Goal: Information Seeking & Learning: Learn about a topic

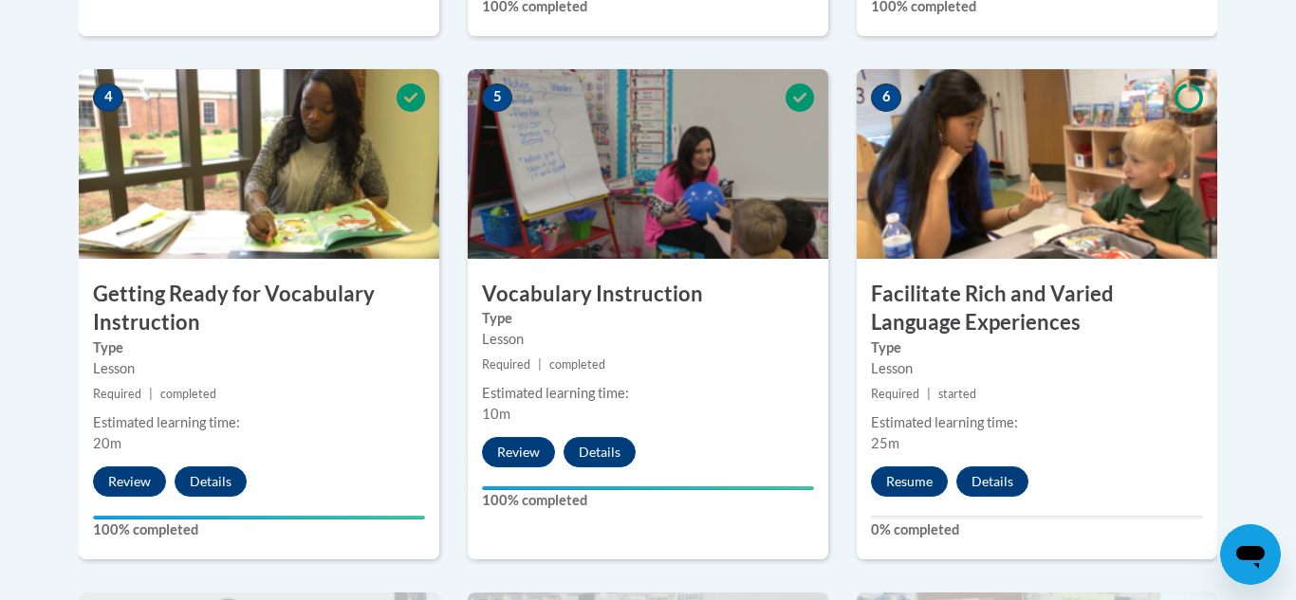
scroll to position [1147, 0]
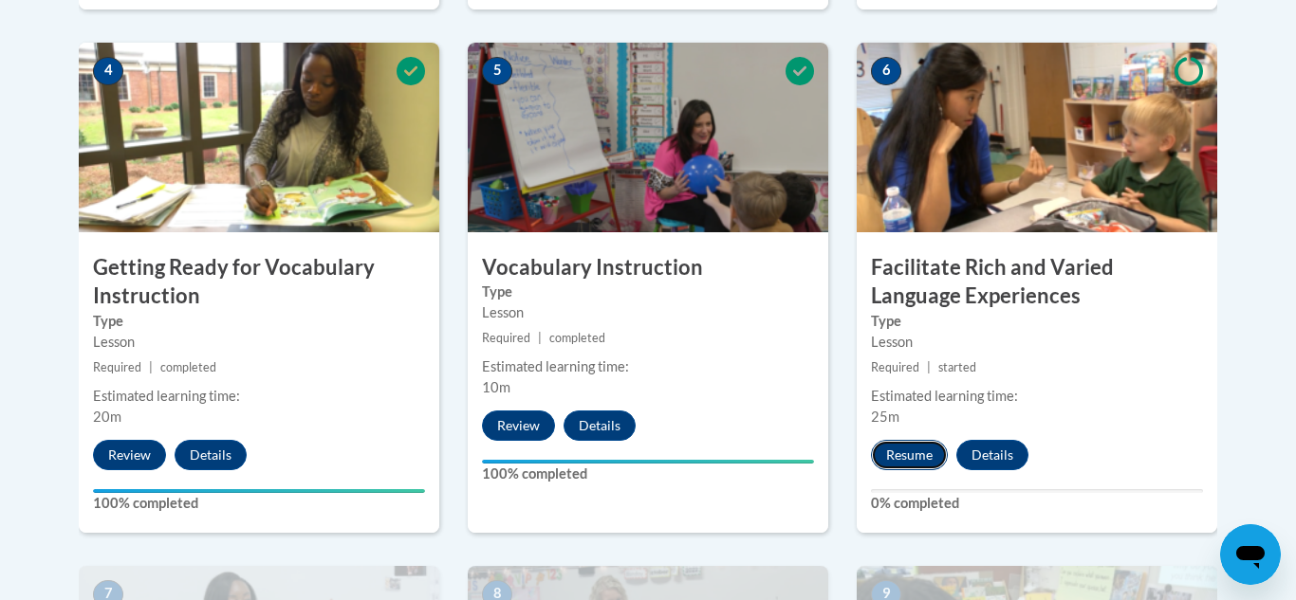
click at [933, 448] on button "Resume" at bounding box center [909, 455] width 77 height 30
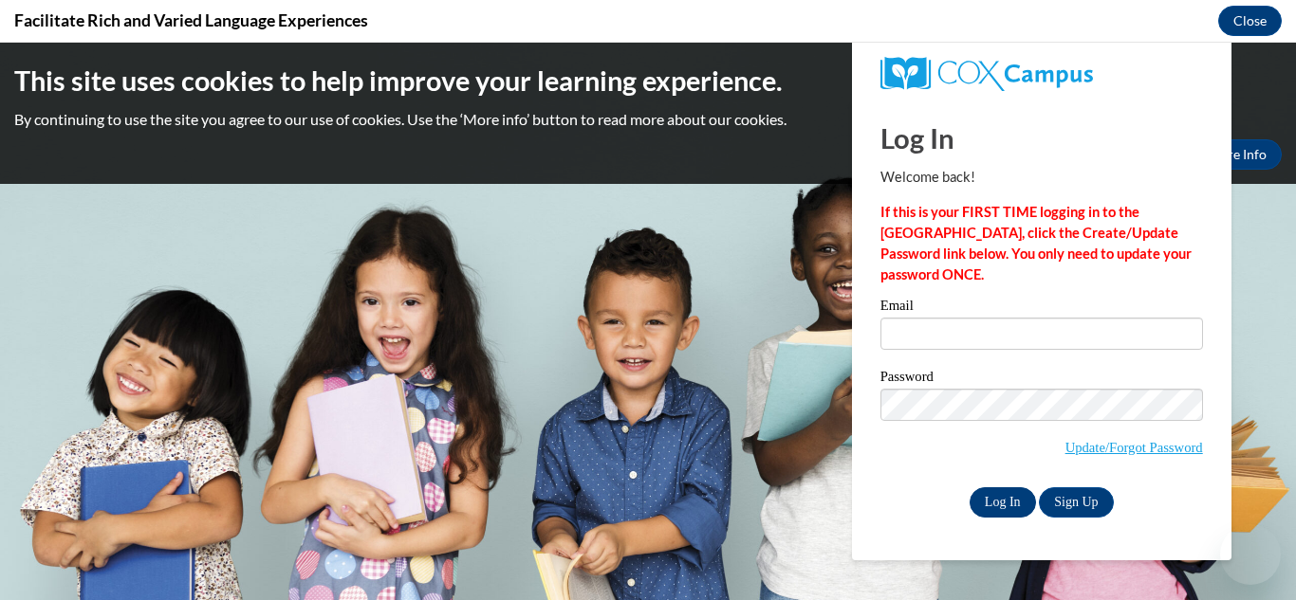
scroll to position [0, 0]
type input "espeedy@ivytech.edu"
click at [997, 506] on input "Log In" at bounding box center [1002, 503] width 66 height 30
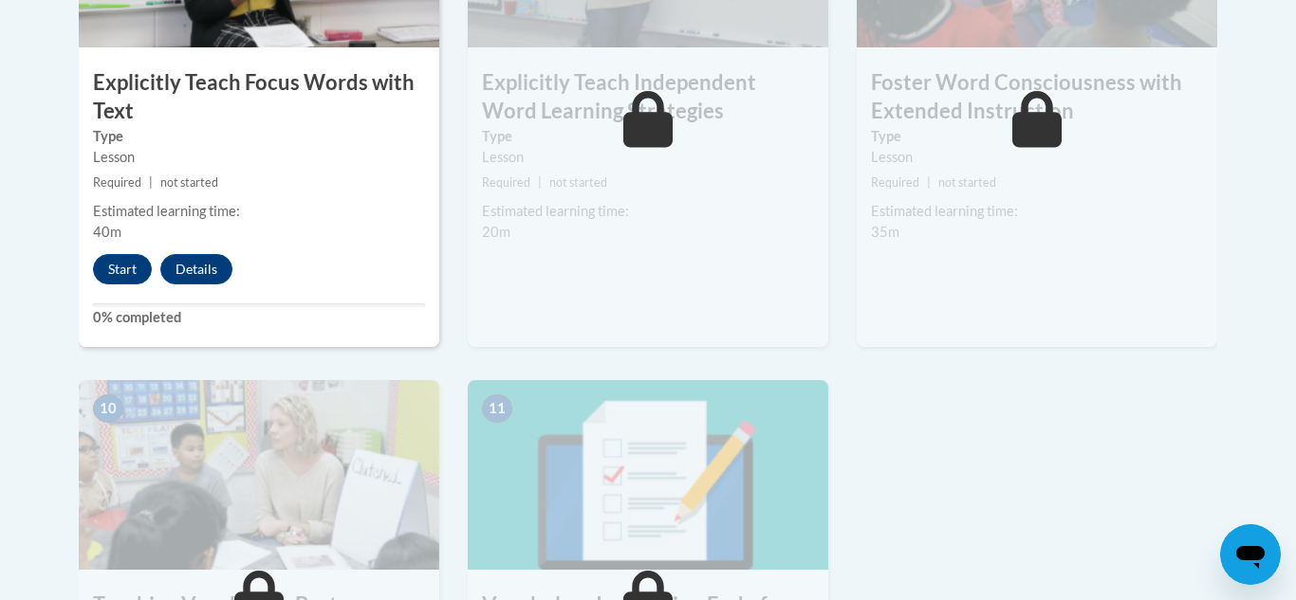
scroll to position [1859, 0]
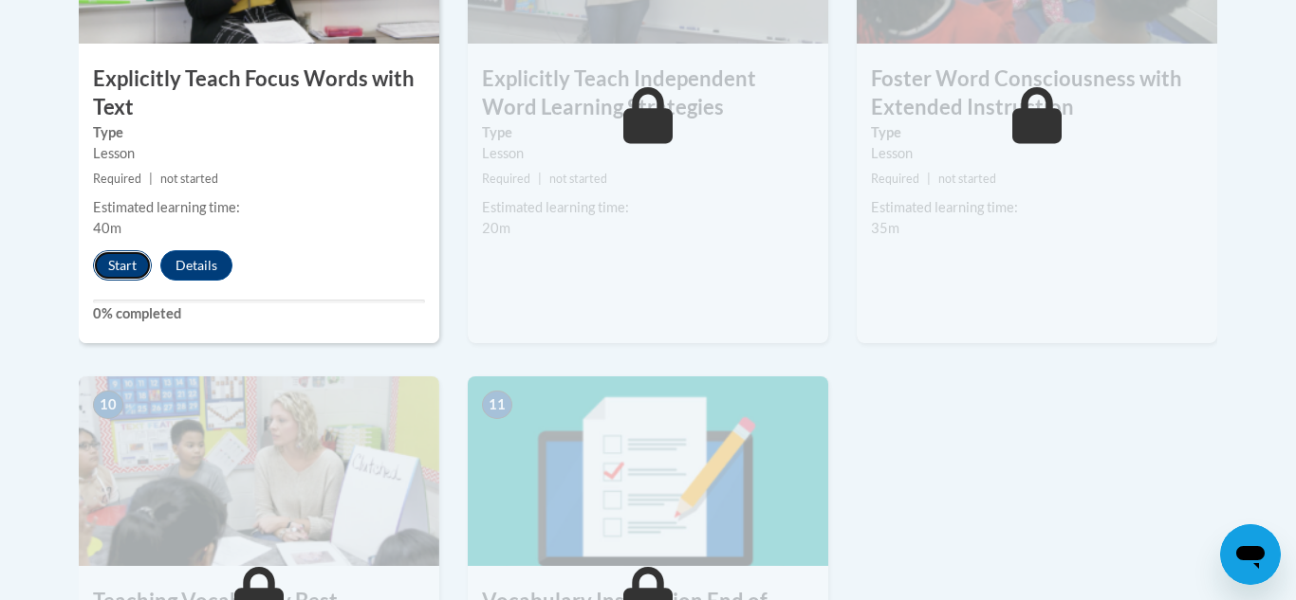
click at [116, 258] on button "Start" at bounding box center [122, 265] width 59 height 30
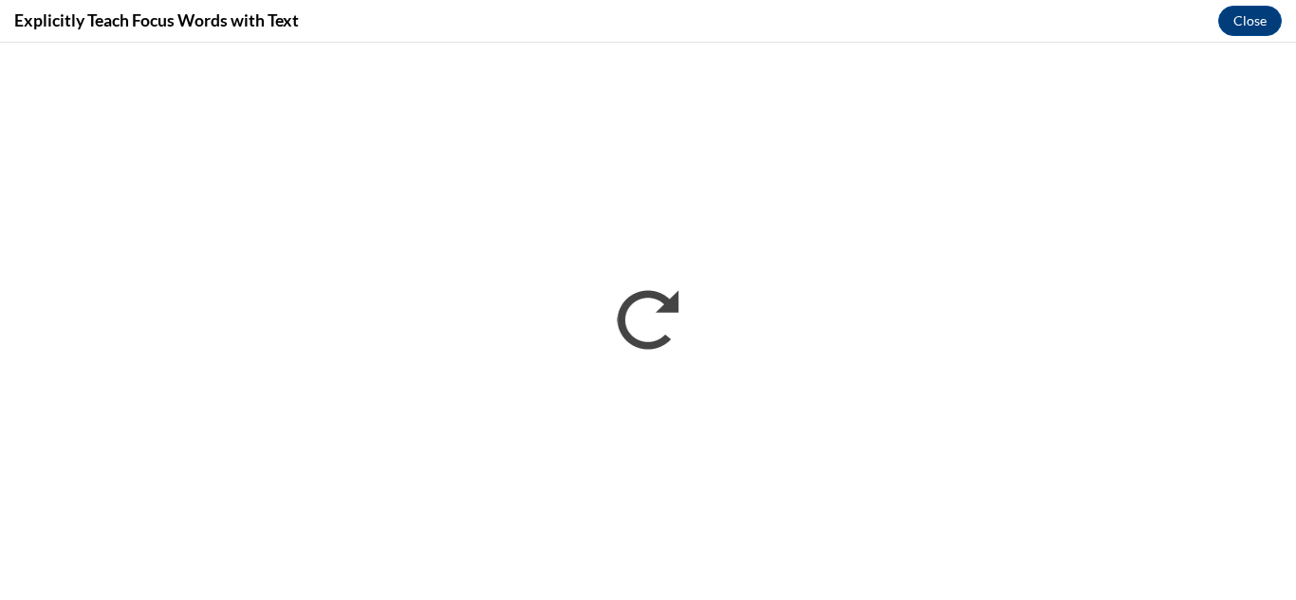
scroll to position [0, 0]
